Goal: Information Seeking & Learning: Compare options

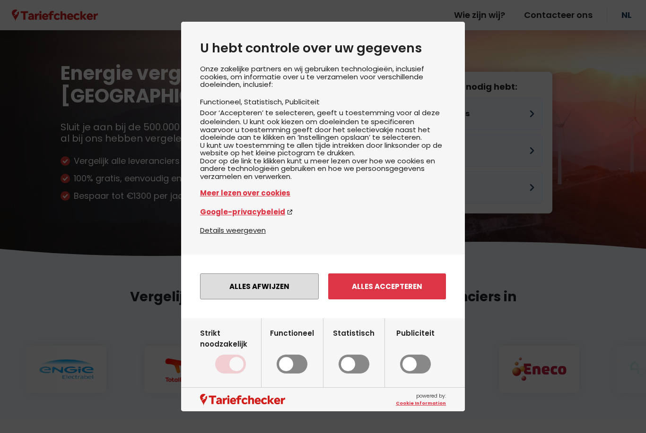
click at [268, 290] on button "Alles afwijzen" at bounding box center [259, 287] width 119 height 26
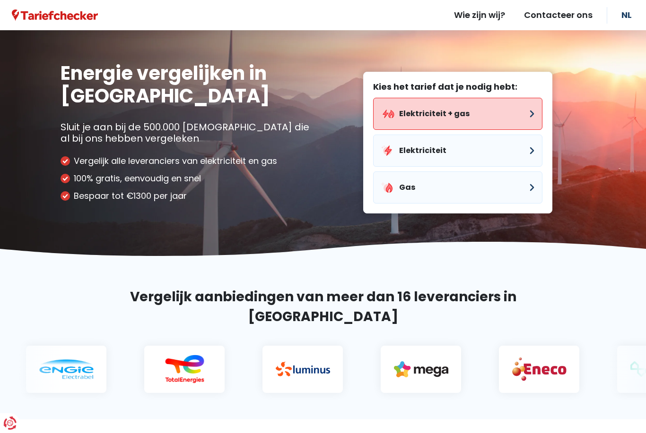
click at [448, 115] on button "Elektriciteit + gas" at bounding box center [457, 114] width 169 height 32
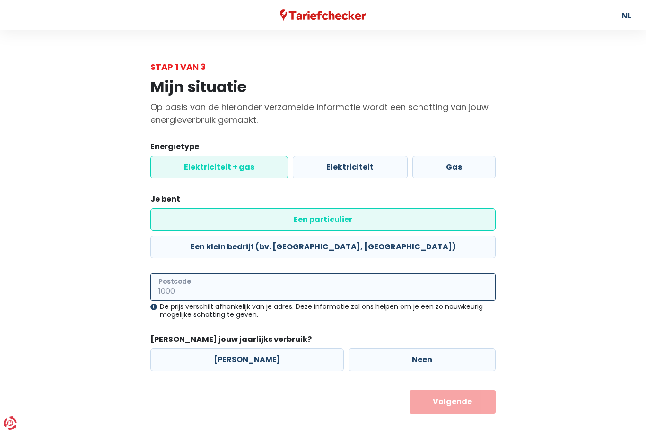
click at [211, 274] on input "Postcode" at bounding box center [322, 287] width 345 height 27
type input "3391"
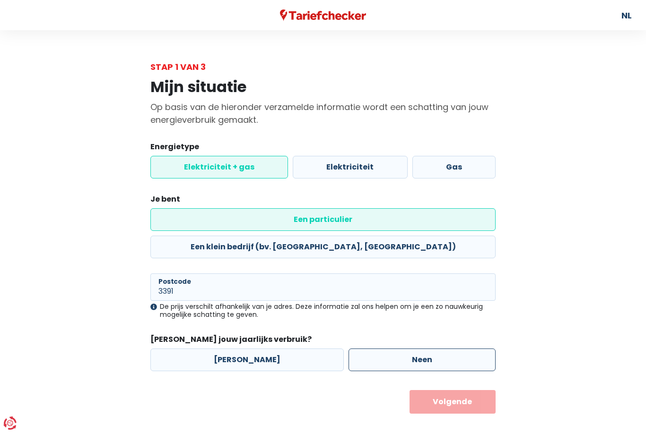
click at [400, 349] on label "Neen" at bounding box center [421, 360] width 147 height 23
click at [400, 349] on input "Neen" at bounding box center [421, 360] width 147 height 23
radio input "true"
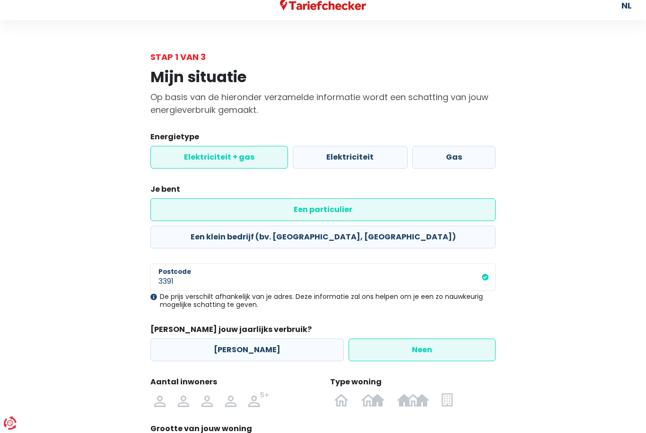
scroll to position [53, 0]
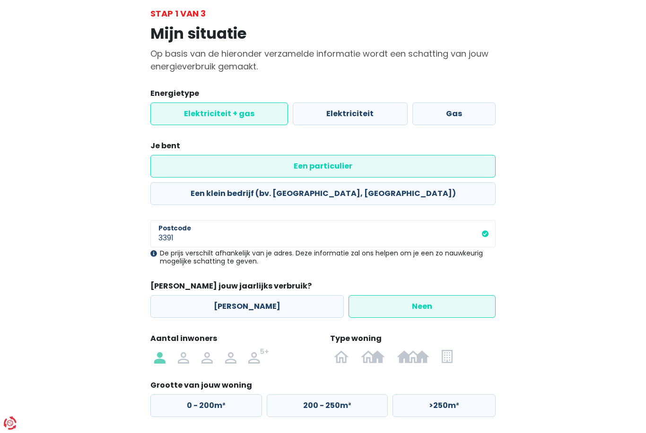
click at [164, 349] on img at bounding box center [159, 356] width 11 height 15
click at [164, 349] on input "radio" at bounding box center [160, 356] width 24 height 15
radio input "true"
click at [34, 394] on main "Stap 1 van 3 Mijn situatie Op basis van de hieronder verzamelde informatie word…" at bounding box center [323, 233] width 646 height 453
click at [376, 349] on img at bounding box center [373, 356] width 24 height 15
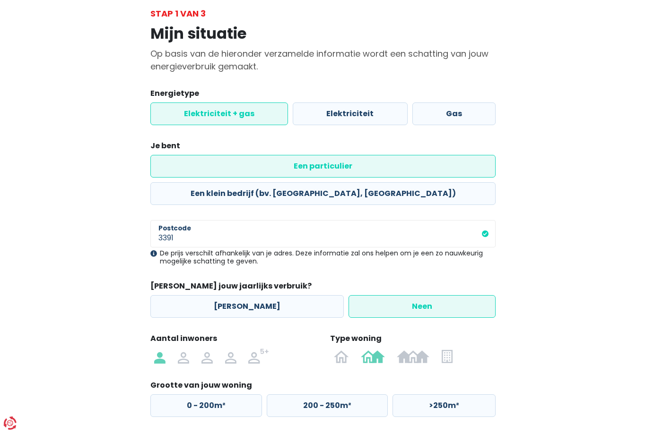
click at [376, 349] on input "radio" at bounding box center [373, 356] width 36 height 15
radio input "true"
click at [321, 395] on label "125 - 200m²" at bounding box center [325, 406] width 120 height 23
click at [321, 395] on input "125 - 200m²" at bounding box center [325, 406] width 120 height 23
radio input "true"
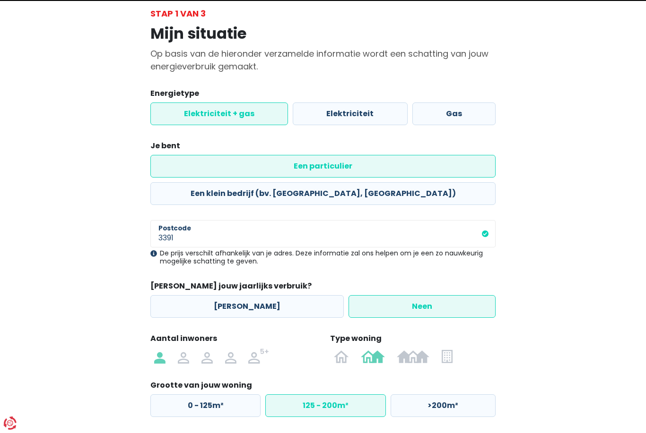
select select
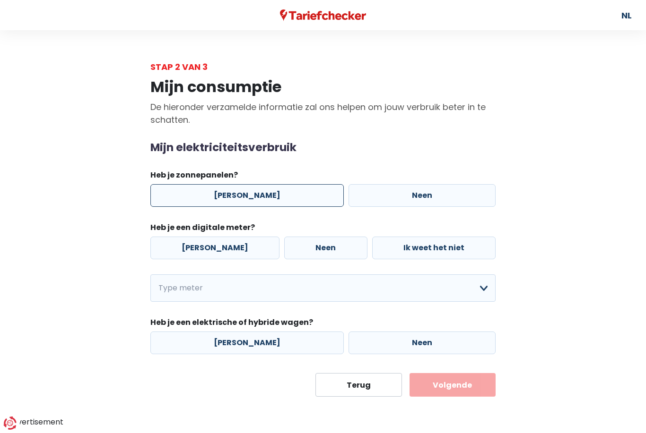
click at [251, 195] on label "[PERSON_NAME]" at bounding box center [246, 195] width 193 height 23
click at [251, 195] on input "[PERSON_NAME]" at bounding box center [246, 195] width 193 height 23
radio input "true"
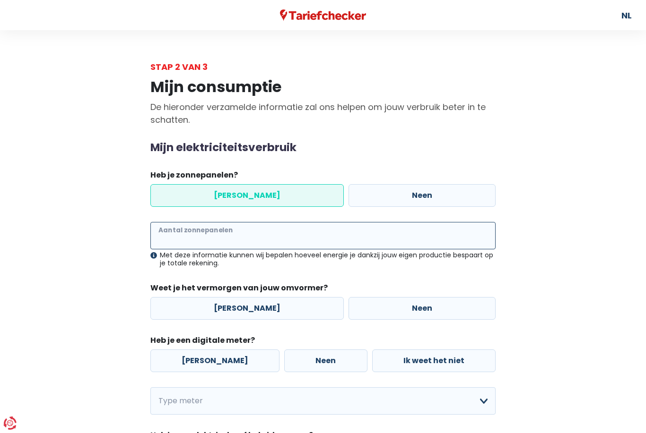
click at [223, 234] on input "Aantal zonnepanelen" at bounding box center [322, 235] width 345 height 27
type input "10"
click at [389, 302] on label "Neen" at bounding box center [421, 308] width 147 height 23
click at [389, 302] on input "Neen" at bounding box center [421, 308] width 147 height 23
radio input "true"
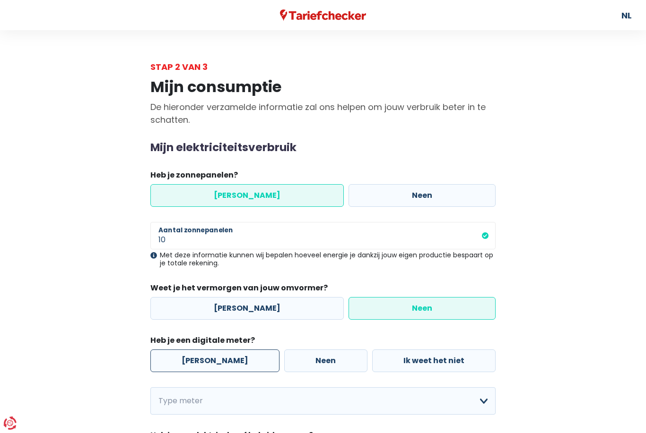
click at [208, 360] on label "[PERSON_NAME]" at bounding box center [214, 361] width 129 height 23
click at [208, 360] on input "[PERSON_NAME]" at bounding box center [214, 361] width 129 height 23
radio input "true"
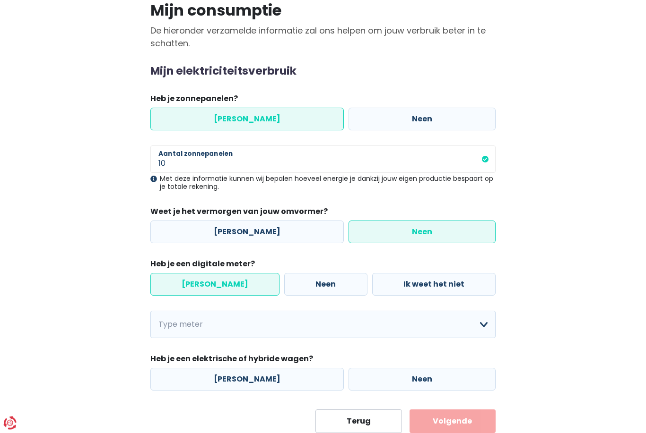
scroll to position [77, 0]
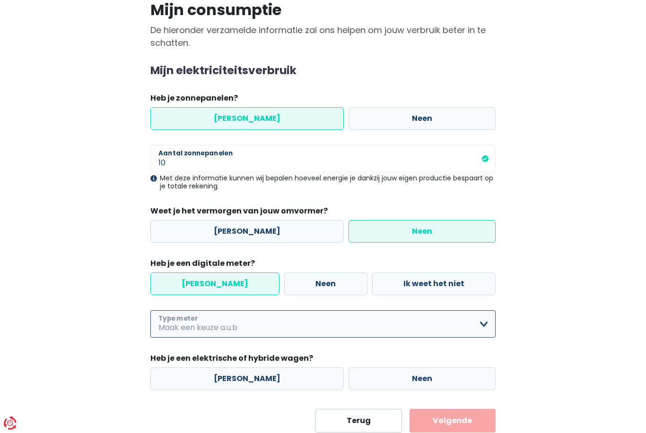
click at [481, 326] on select "Enkelvoudig Tweevoudig Enkelvoudig + uitsluitend nachttarief Tweevoudig + uitsl…" at bounding box center [322, 324] width 345 height 27
select select "day_night_bi_hourly"
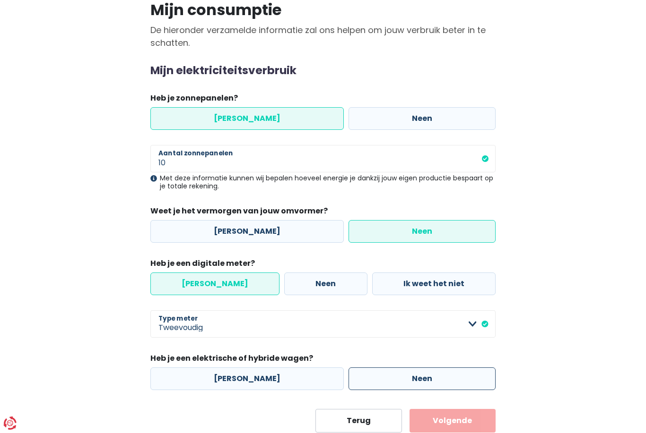
click at [410, 379] on label "Neen" at bounding box center [421, 379] width 147 height 23
click at [410, 379] on input "Neen" at bounding box center [421, 379] width 147 height 23
radio input "true"
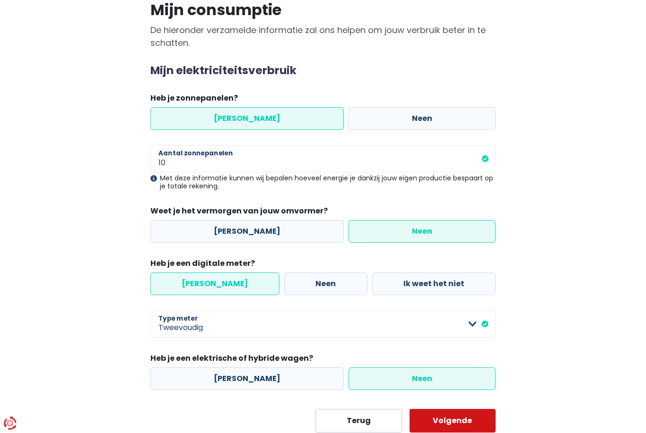
click at [456, 420] on button "Volgende" at bounding box center [452, 421] width 87 height 24
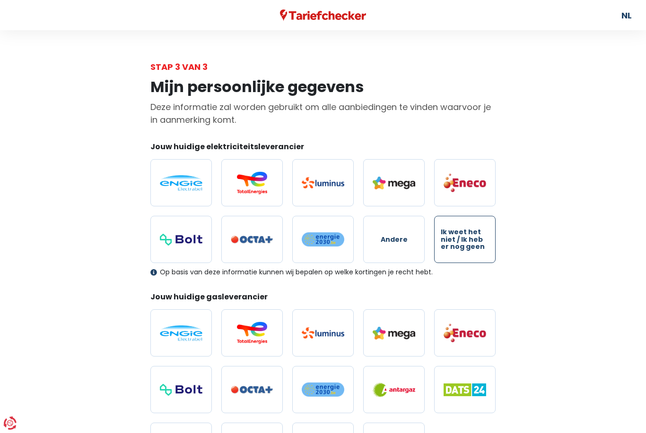
click at [464, 239] on span "Ik weet het niet / Ik heb er nog geen" at bounding box center [465, 240] width 48 height 22
click at [464, 239] on input "Ik weet het niet / Ik heb er nog geen" at bounding box center [464, 239] width 61 height 47
radio input "true"
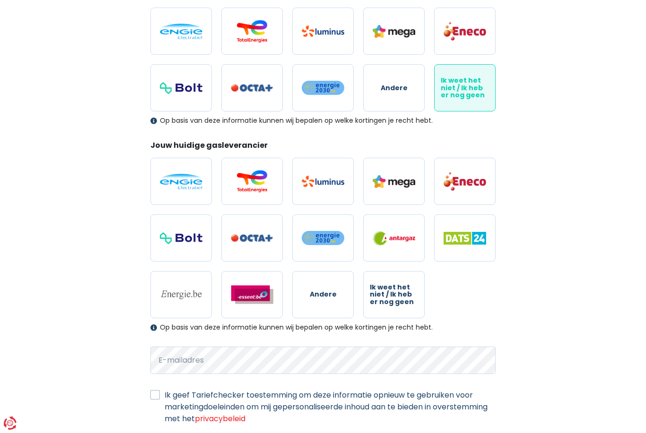
scroll to position [156, 0]
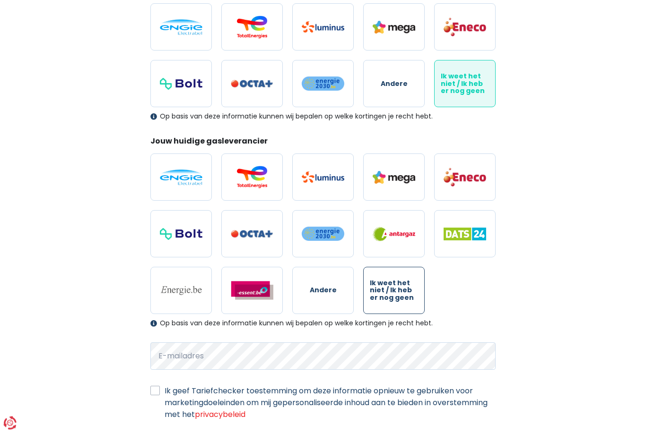
click at [391, 294] on span "Ik weet het niet / Ik heb er nog geen" at bounding box center [394, 291] width 48 height 22
click at [391, 294] on input "Ik weet het niet / Ik heb er nog geen" at bounding box center [393, 291] width 61 height 47
radio input "true"
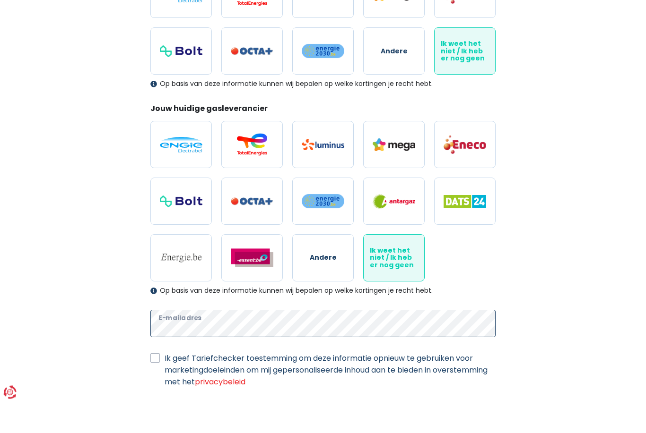
scroll to position [217, 0]
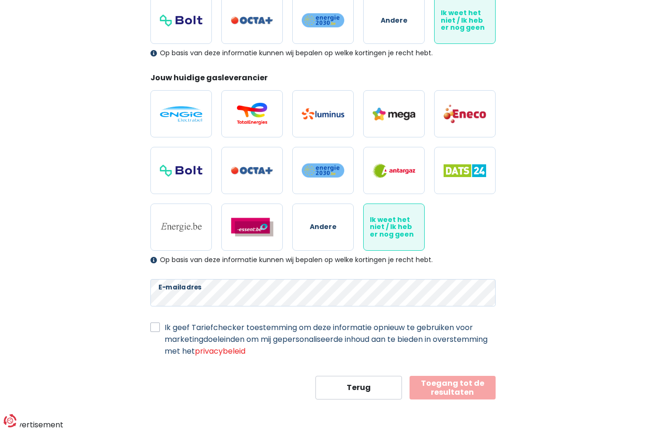
click at [165, 327] on label "Ik geef Tariefchecker toestemming om deze informatie opnieuw te gebruiken voor …" at bounding box center [330, 341] width 331 height 35
click at [155, 327] on input "Ik geef Tariefchecker toestemming om deze informatie opnieuw te gebruiken voor …" at bounding box center [154, 328] width 9 height 9
checkbox input "true"
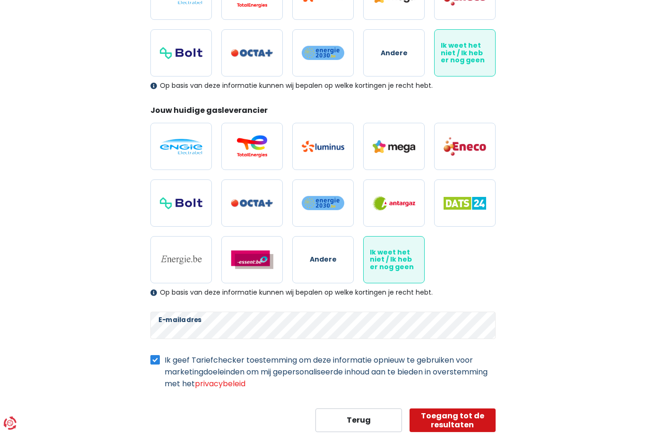
click at [463, 420] on button "Toegang tot de resultaten" at bounding box center [452, 421] width 87 height 24
